Goal: Task Accomplishment & Management: Use online tool/utility

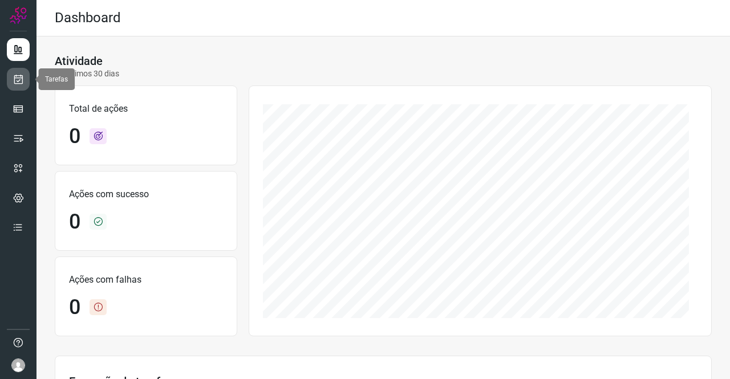
click at [18, 77] on icon at bounding box center [19, 79] width 12 height 11
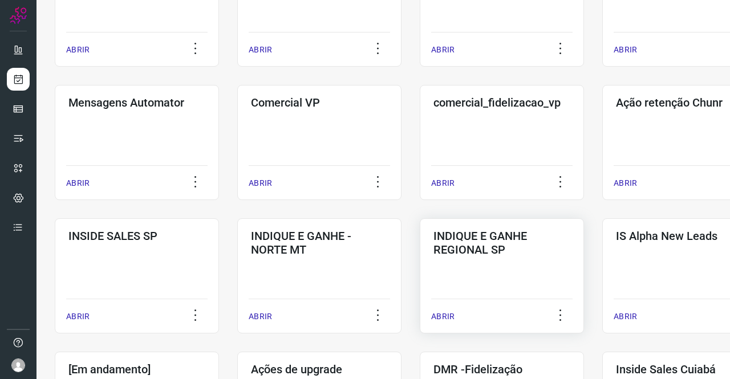
scroll to position [342, 0]
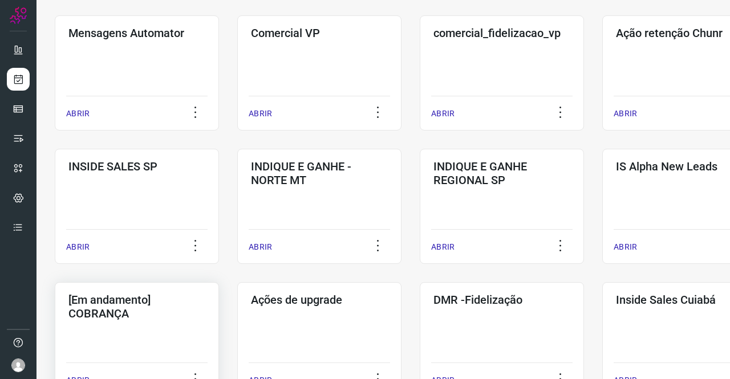
click at [177, 324] on div "[Em andamento] COBRANÇA ABRIR" at bounding box center [137, 339] width 164 height 115
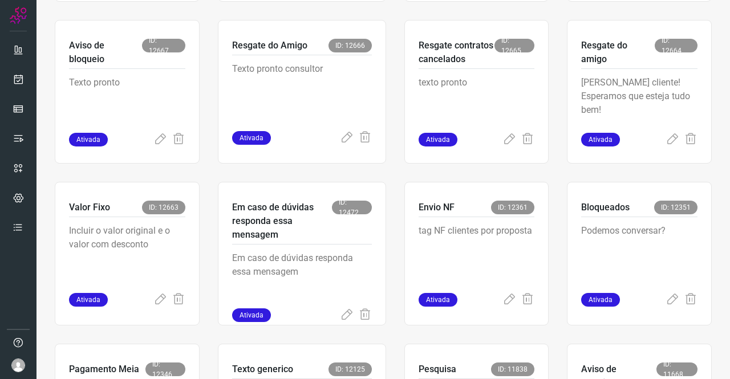
scroll to position [445, 0]
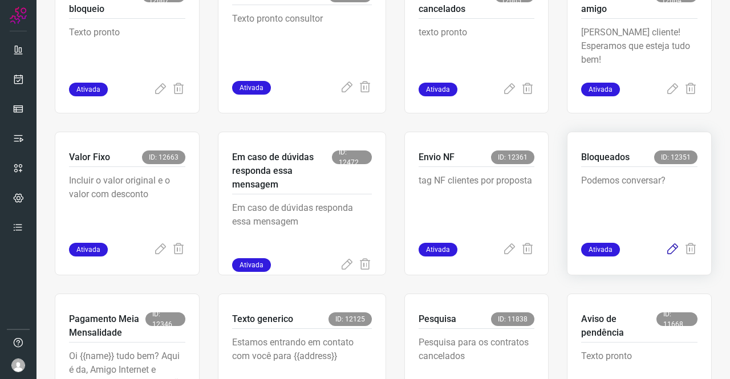
click at [666, 250] on icon at bounding box center [673, 250] width 14 height 14
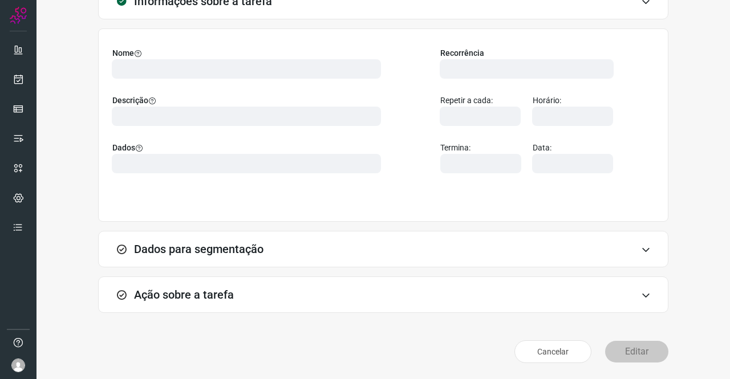
scroll to position [66, 0]
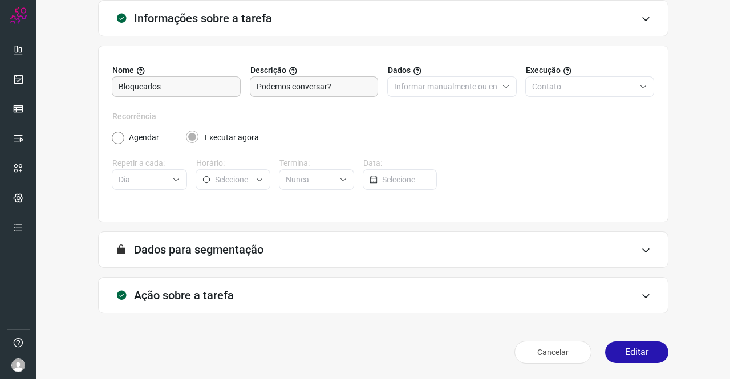
click at [236, 305] on div "Ação sobre a tarefa" at bounding box center [383, 295] width 570 height 37
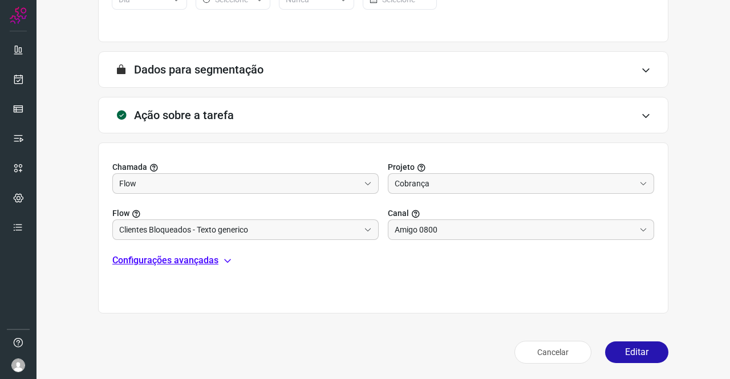
click at [181, 262] on p "Configurações avançadas" at bounding box center [165, 261] width 106 height 14
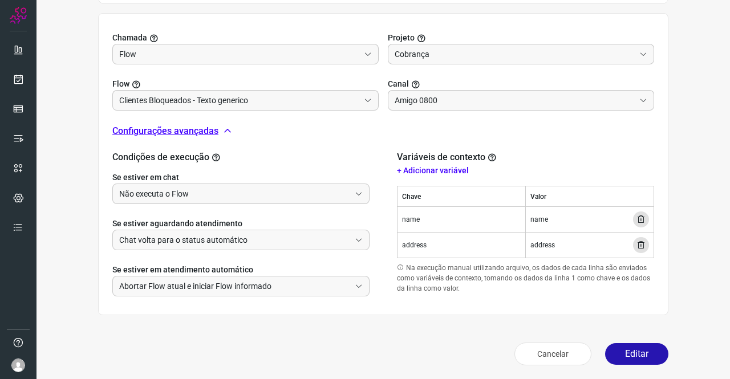
scroll to position [376, 0]
click at [640, 352] on button "Editar" at bounding box center [636, 353] width 63 height 22
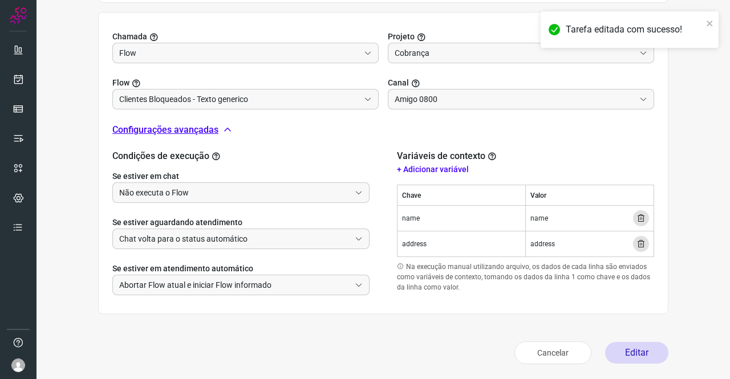
scroll to position [208, 0]
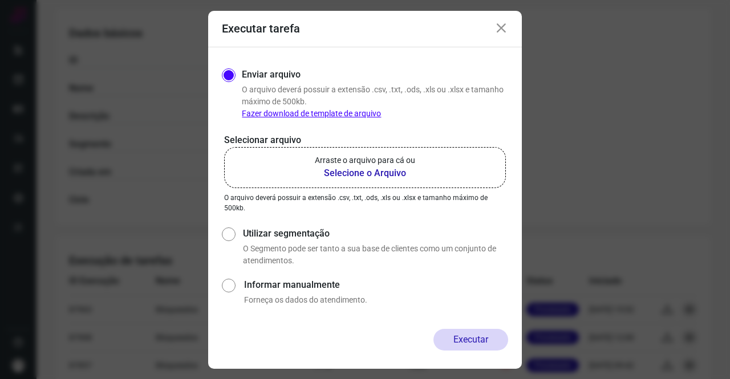
click at [371, 167] on b "Selecione o Arquivo" at bounding box center [365, 174] width 100 height 14
click at [0, 0] on input "Arraste o arquivo para cá ou Selecione o Arquivo" at bounding box center [0, 0] width 0 height 0
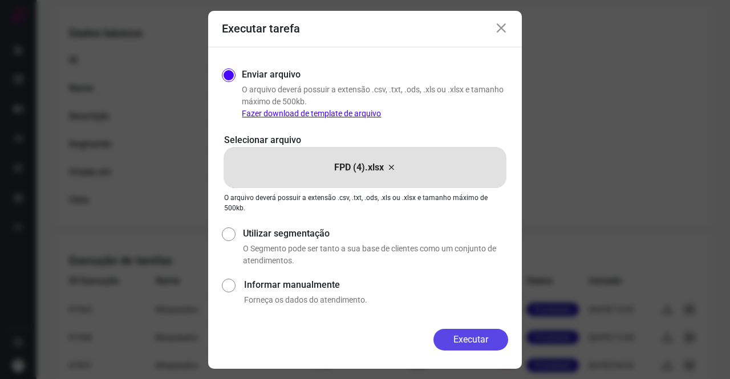
click at [473, 334] on button "Executar" at bounding box center [470, 340] width 75 height 22
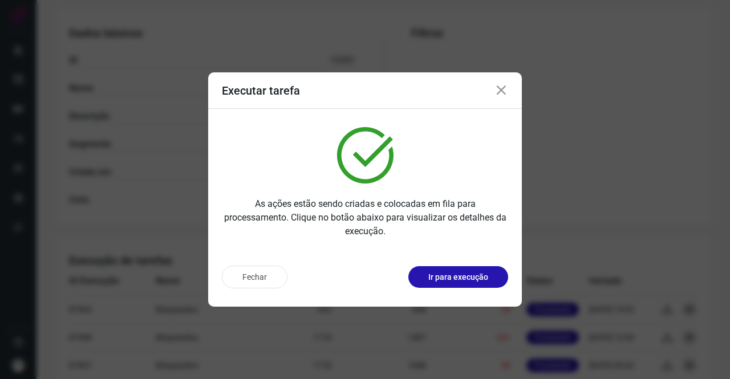
click at [502, 92] on icon at bounding box center [501, 91] width 14 height 14
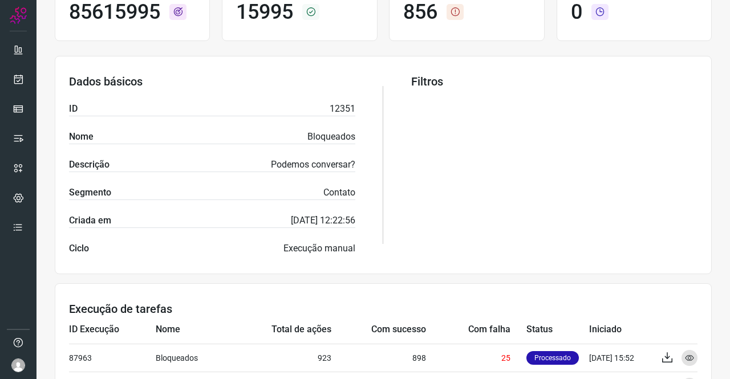
scroll to position [37, 0]
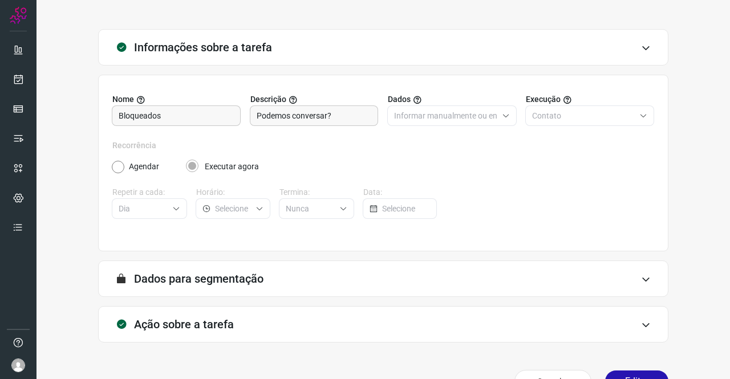
click at [203, 317] on div "Ação sobre a tarefa" at bounding box center [383, 324] width 570 height 37
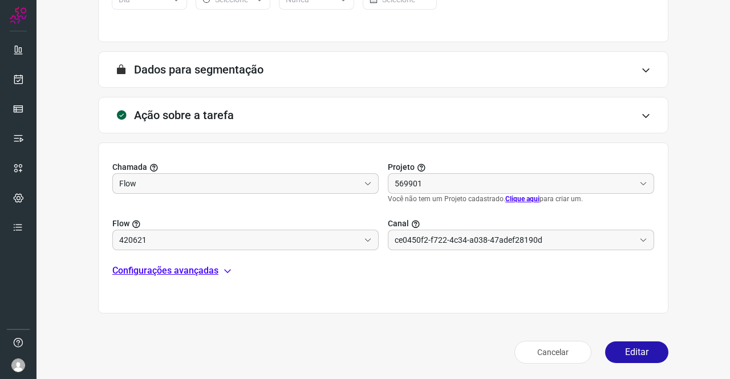
click at [193, 272] on p "Configurações avançadas" at bounding box center [165, 271] width 106 height 14
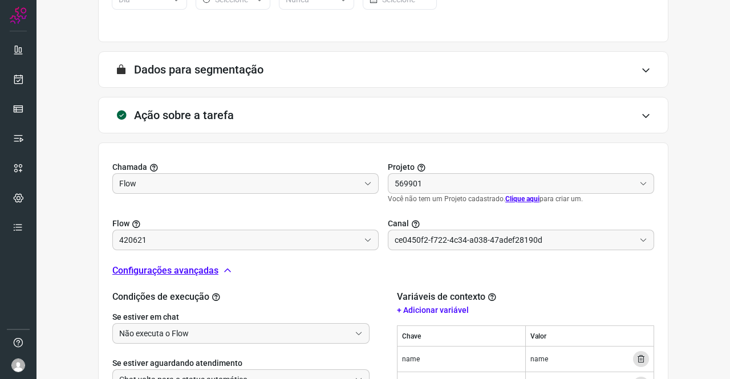
type input "Clientes Bloqueados - Texto generico"
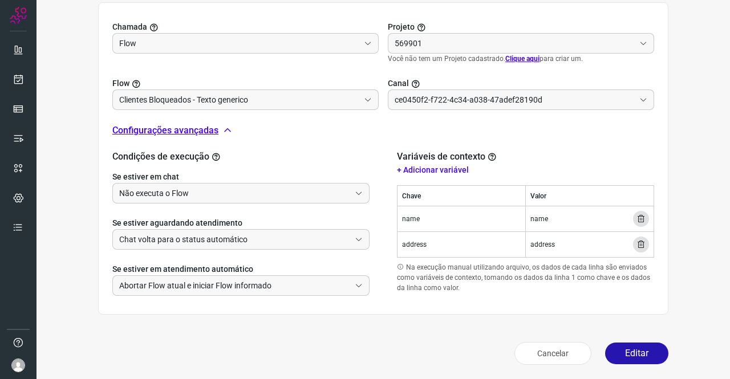
scroll to position [387, 0]
click at [164, 191] on input "Não executa o Flow" at bounding box center [234, 192] width 231 height 19
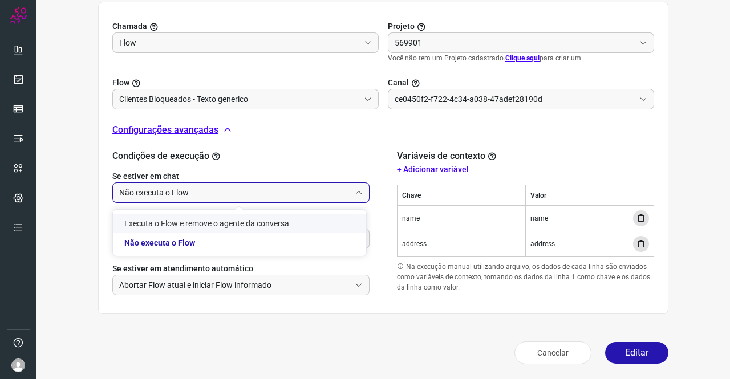
type input "Amigo 0800"
click at [175, 229] on li "Executa o Flow e remove o agente da conversa" at bounding box center [239, 223] width 253 height 19
type input "Executa o Flow e remove o agente da conversa"
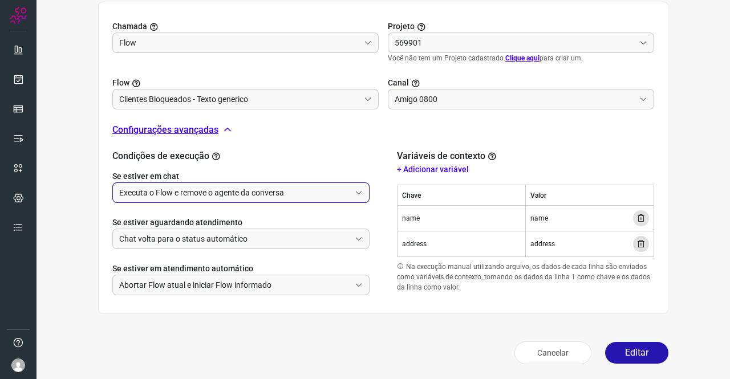
type input "Cobrança"
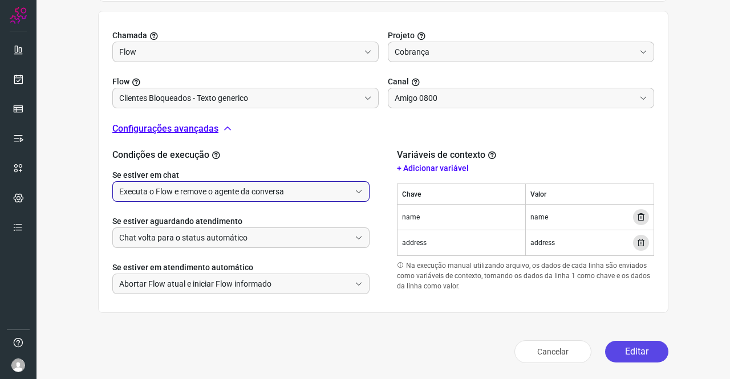
scroll to position [376, 0]
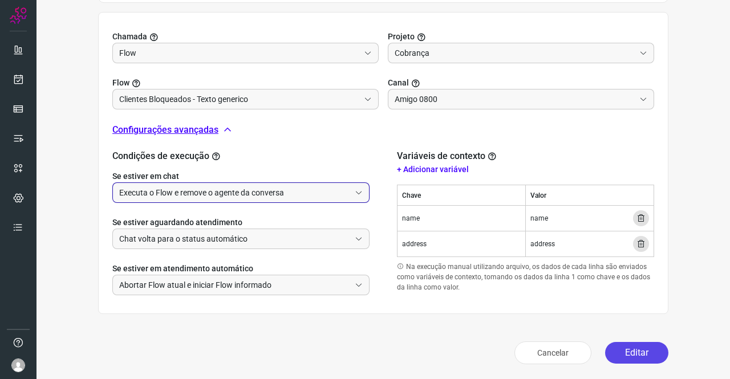
click at [624, 347] on button "Editar" at bounding box center [636, 353] width 63 height 22
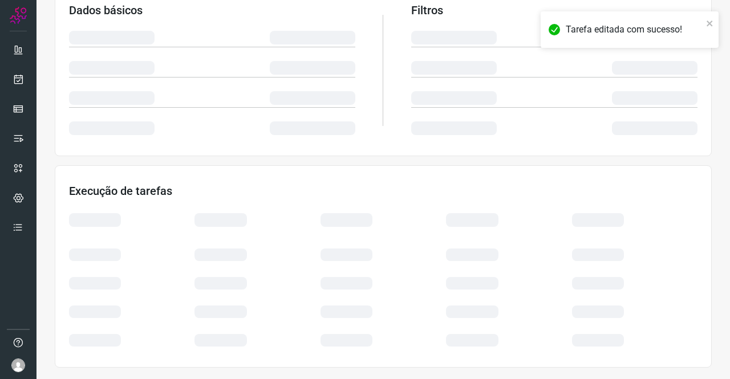
scroll to position [208, 0]
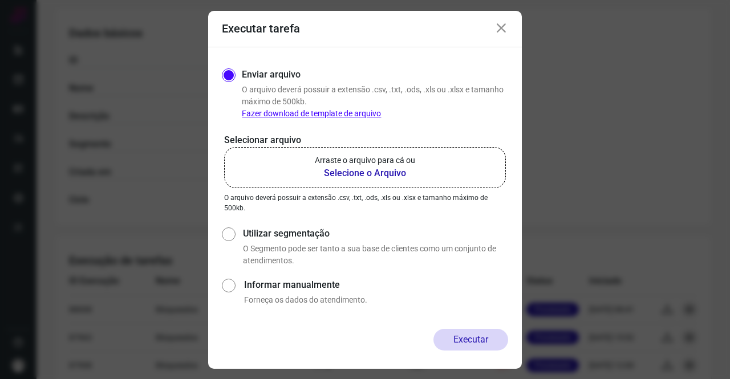
click at [376, 171] on b "Selecione o Arquivo" at bounding box center [365, 174] width 100 height 14
click at [0, 0] on input "Arraste o arquivo para cá ou Selecione o Arquivo" at bounding box center [0, 0] width 0 height 0
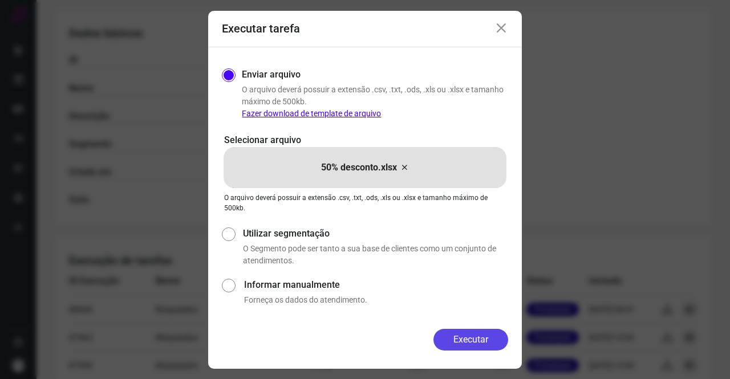
click at [471, 339] on button "Executar" at bounding box center [470, 340] width 75 height 22
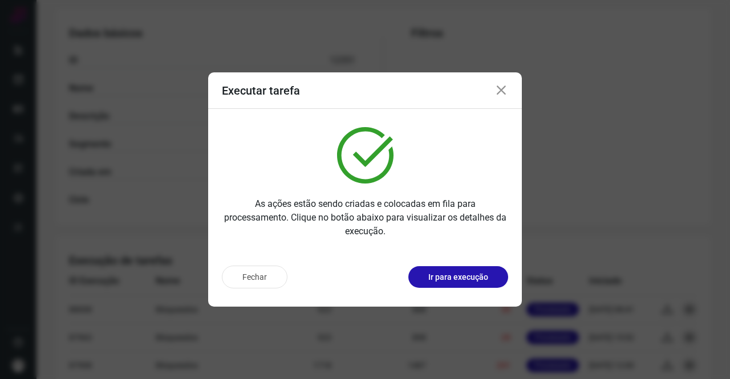
click at [498, 88] on icon at bounding box center [501, 91] width 14 height 14
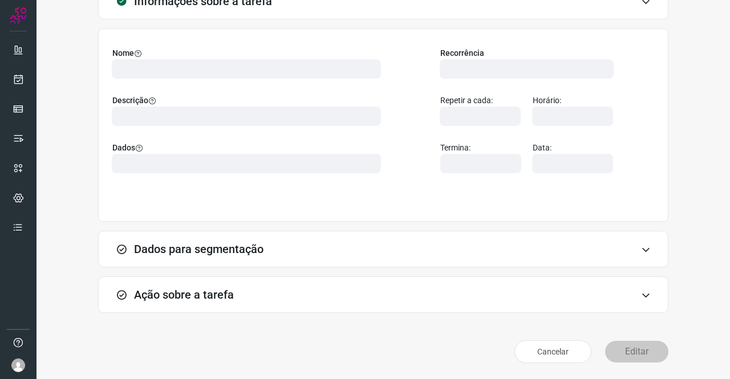
scroll to position [66, 0]
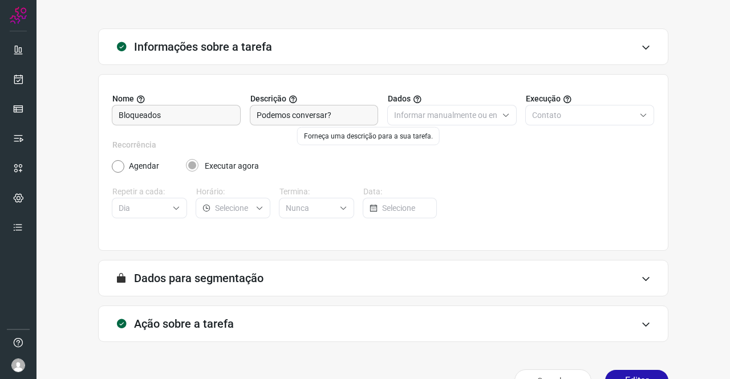
scroll to position [66, 0]
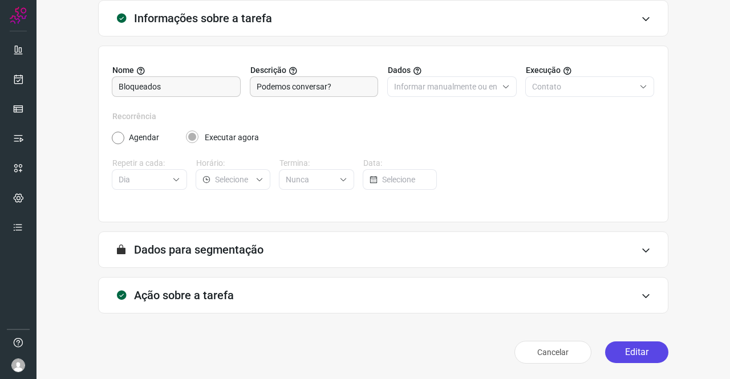
click at [643, 357] on button "Editar" at bounding box center [636, 353] width 63 height 22
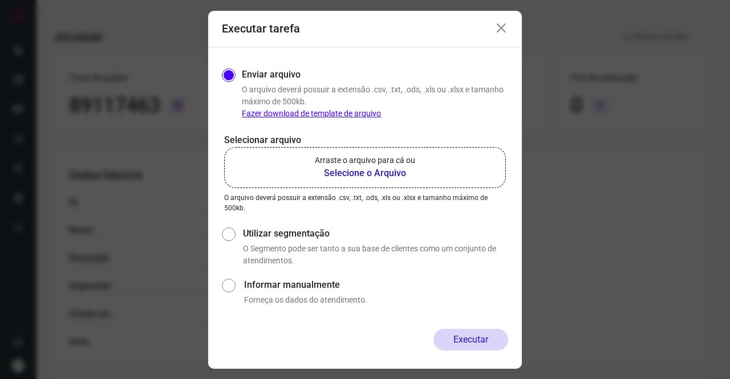
click at [400, 168] on b "Selecione o Arquivo" at bounding box center [365, 174] width 100 height 14
click at [0, 0] on input "Arraste o arquivo para cá ou Selecione o Arquivo" at bounding box center [0, 0] width 0 height 0
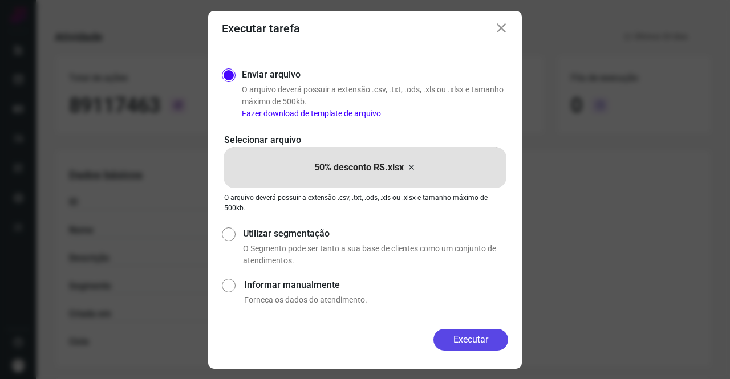
click at [457, 335] on button "Executar" at bounding box center [470, 340] width 75 height 22
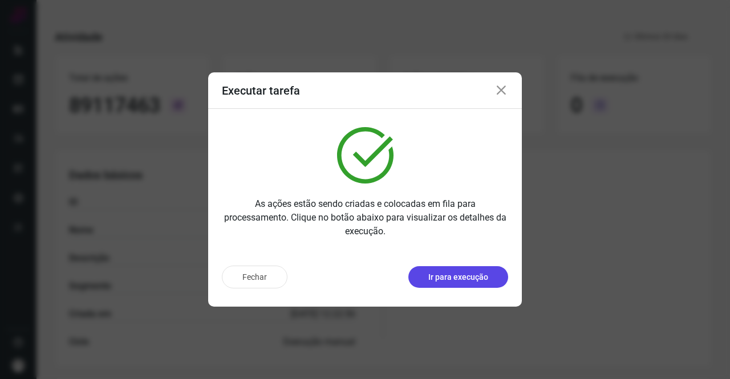
click at [496, 278] on button "Ir para execução" at bounding box center [458, 277] width 100 height 22
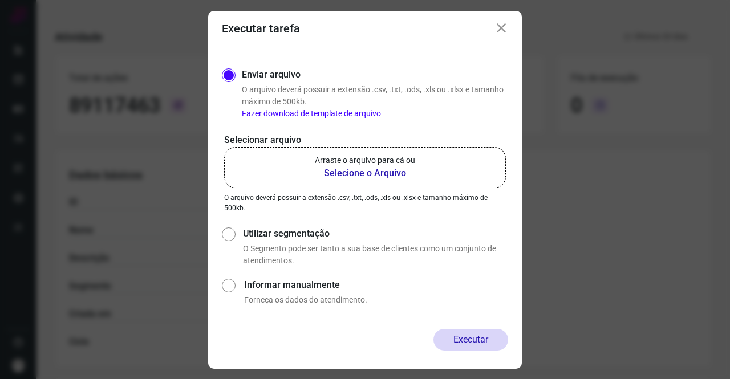
click at [389, 172] on b "Selecione o Arquivo" at bounding box center [365, 174] width 100 height 14
click at [0, 0] on input "Arraste o arquivo para cá ou Selecione o Arquivo" at bounding box center [0, 0] width 0 height 0
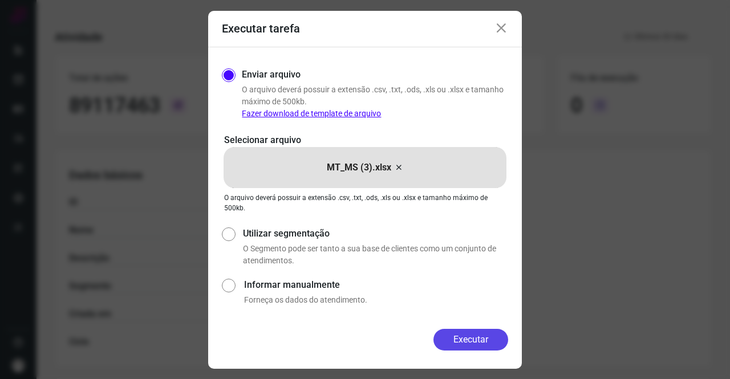
click at [484, 335] on button "Executar" at bounding box center [470, 340] width 75 height 22
